Goal: Information Seeking & Learning: Find specific fact

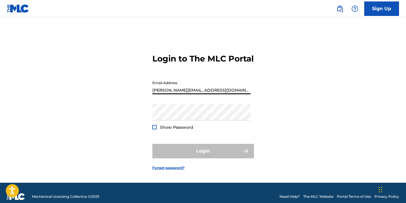
type input "[PERSON_NAME][EMAIL_ADDRESS][DOMAIN_NAME]"
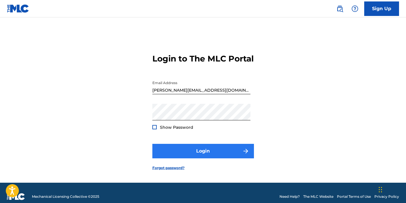
click at [208, 158] on button "Login" at bounding box center [203, 151] width 102 height 15
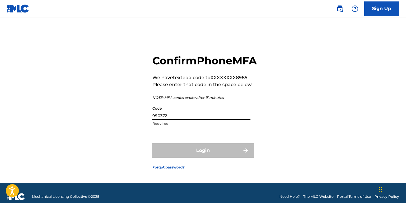
type input "990372"
click at [203, 158] on button "Login" at bounding box center [203, 150] width 102 height 15
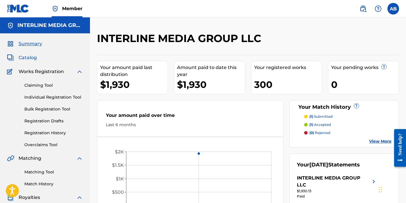
click at [26, 58] on span "Catalog" at bounding box center [28, 57] width 18 height 7
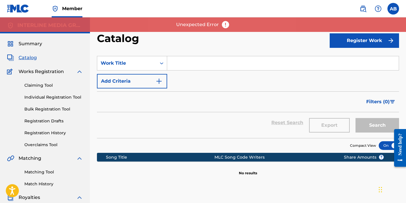
click at [243, 50] on section "SearchWithCriteria7ebe48e8-2a3a-4bd7-b243-b22daf603a7f Work Title Add Criteria …" at bounding box center [248, 93] width 302 height 89
click at [24, 57] on span "Catalog" at bounding box center [28, 57] width 18 height 7
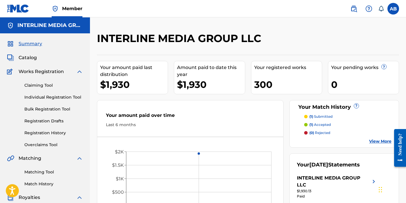
click at [26, 54] on div "Summary Catalog Works Registration Claiming Tool Individual Registration Tool B…" at bounding box center [45, 182] width 90 height 299
click at [37, 57] on div "Catalog" at bounding box center [45, 57] width 76 height 7
click at [34, 57] on span "Catalog" at bounding box center [28, 57] width 18 height 7
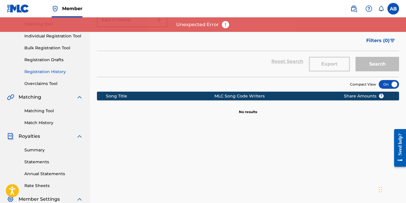
scroll to position [54, 0]
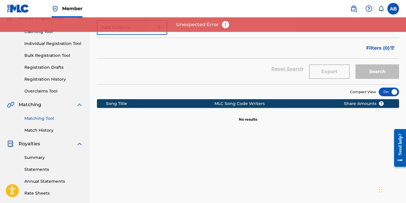
click at [45, 120] on link "Matching Tool" at bounding box center [53, 119] width 59 height 6
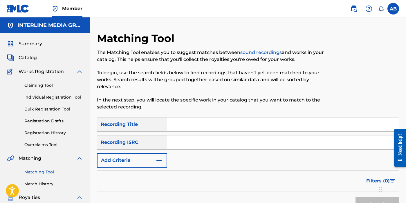
scroll to position [27, 0]
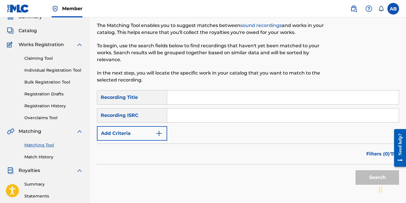
click at [43, 53] on div "Claiming Tool Individual Registration Tool Bulk Registration Tool Registration …" at bounding box center [45, 84] width 76 height 73
click at [44, 57] on link "Claiming Tool" at bounding box center [53, 58] width 59 height 6
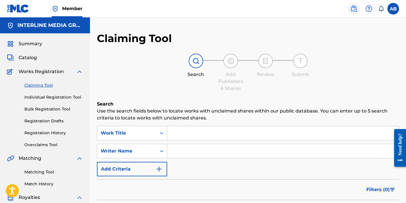
click at [355, 8] on img at bounding box center [353, 8] width 7 height 7
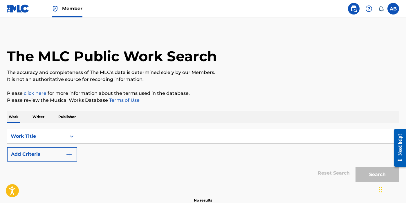
drag, startPoint x: 104, startPoint y: 136, endPoint x: 96, endPoint y: 138, distance: 8.0
click at [104, 136] on input "Search Form" at bounding box center [238, 136] width 322 height 14
click at [69, 138] on div "Work Title" at bounding box center [42, 136] width 70 height 15
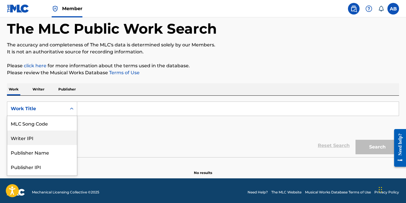
scroll to position [28, 0]
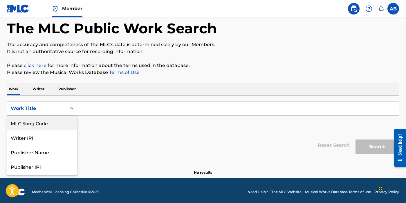
drag, startPoint x: 38, startPoint y: 125, endPoint x: 46, endPoint y: 124, distance: 8.1
click at [38, 125] on div "MLC Song Code" at bounding box center [42, 123] width 70 height 15
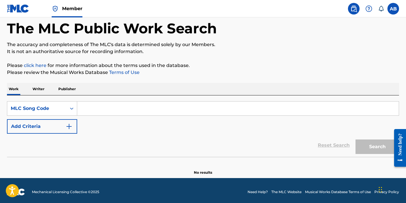
click at [139, 110] on input "Search Form" at bounding box center [238, 109] width 322 height 14
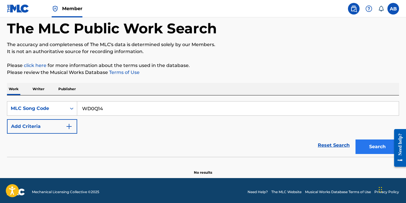
type input "WD0Q14"
click at [369, 146] on button "Search" at bounding box center [378, 147] width 44 height 15
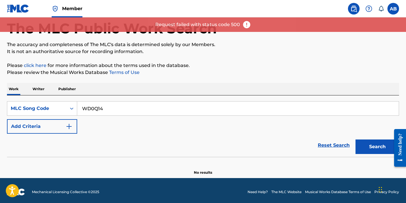
click at [248, 24] on img at bounding box center [246, 24] width 9 height 9
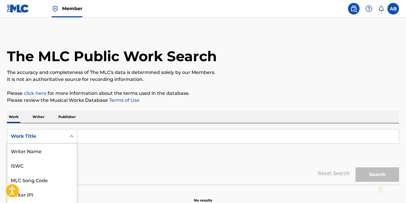
click at [54, 134] on div "Work Title selected, 8 of 8. 8 results available. Use Up and Down to choose opt…" at bounding box center [42, 136] width 70 height 15
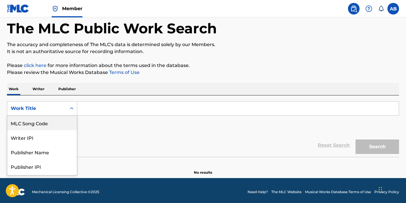
click at [54, 125] on div "MLC Song Code" at bounding box center [42, 123] width 70 height 15
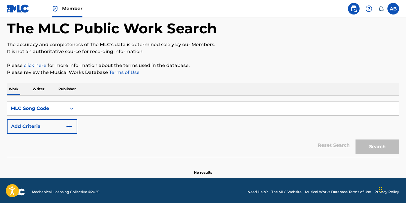
click at [117, 113] on input "Search Form" at bounding box center [238, 109] width 322 height 14
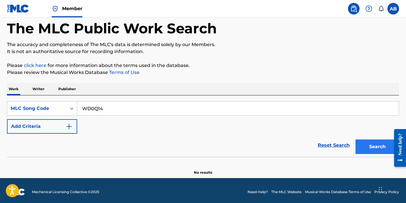
type input "WD0Q14"
click at [370, 147] on button "Search" at bounding box center [378, 147] width 44 height 15
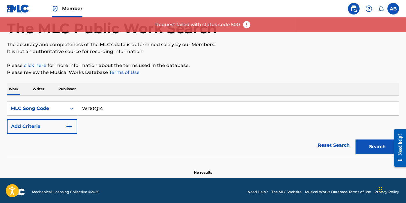
click at [247, 152] on div "Reset Search Search" at bounding box center [203, 145] width 392 height 23
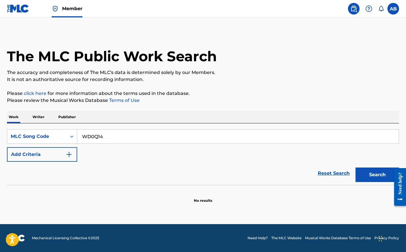
click at [22, 8] on img at bounding box center [18, 8] width 22 height 8
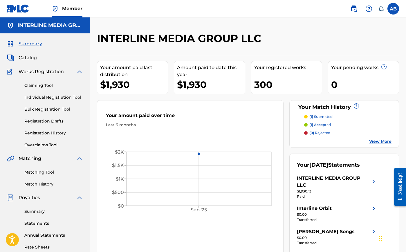
click at [287, 48] on div "INTERLINE MEDIA GROUP LLC" at bounding box center [213, 40] width 233 height 17
click at [266, 81] on div "300" at bounding box center [288, 84] width 68 height 13
click at [290, 90] on div "300" at bounding box center [288, 84] width 68 height 13
click at [352, 14] on link at bounding box center [354, 9] width 12 height 12
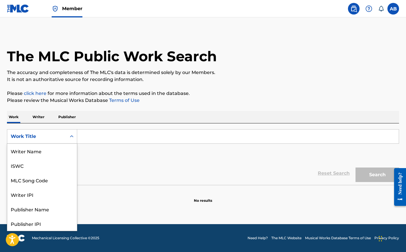
click at [63, 137] on div "Work Title" at bounding box center [36, 136] width 59 height 11
click at [55, 154] on div "MLC Song Code" at bounding box center [42, 151] width 70 height 15
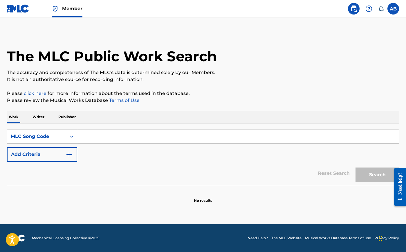
click at [113, 139] on input "Search Form" at bounding box center [238, 136] width 322 height 14
paste input "WD0Q14"
type input "WD0Q14"
click at [368, 171] on button "Search" at bounding box center [378, 174] width 44 height 15
click at [392, 12] on label at bounding box center [394, 9] width 12 height 12
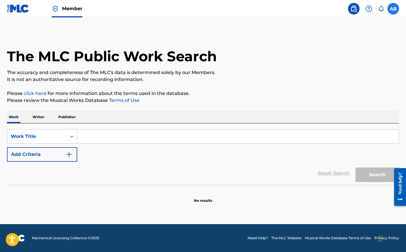
click at [393, 9] on input "AB Ace Burgess [EMAIL_ADDRESS][DOMAIN_NAME] Notification Preferences Profile Lo…" at bounding box center [393, 9] width 0 height 0
click at [300, 51] on div "The MLC Public Work Search" at bounding box center [203, 53] width 392 height 42
click at [80, 208] on main "The MLC Public Work Search The accuracy and completeness of The MLC's data is d…" at bounding box center [203, 120] width 406 height 207
click at [6, 10] on nav "Member AB AB Ace Burgess [EMAIL_ADDRESS][DOMAIN_NAME] Notification Preferences …" at bounding box center [203, 8] width 406 height 17
click at [141, 87] on div "The MLC Public Work Search The accuracy and completeness of The MLC's data is d…" at bounding box center [203, 117] width 406 height 171
